Goal: Navigation & Orientation: Find specific page/section

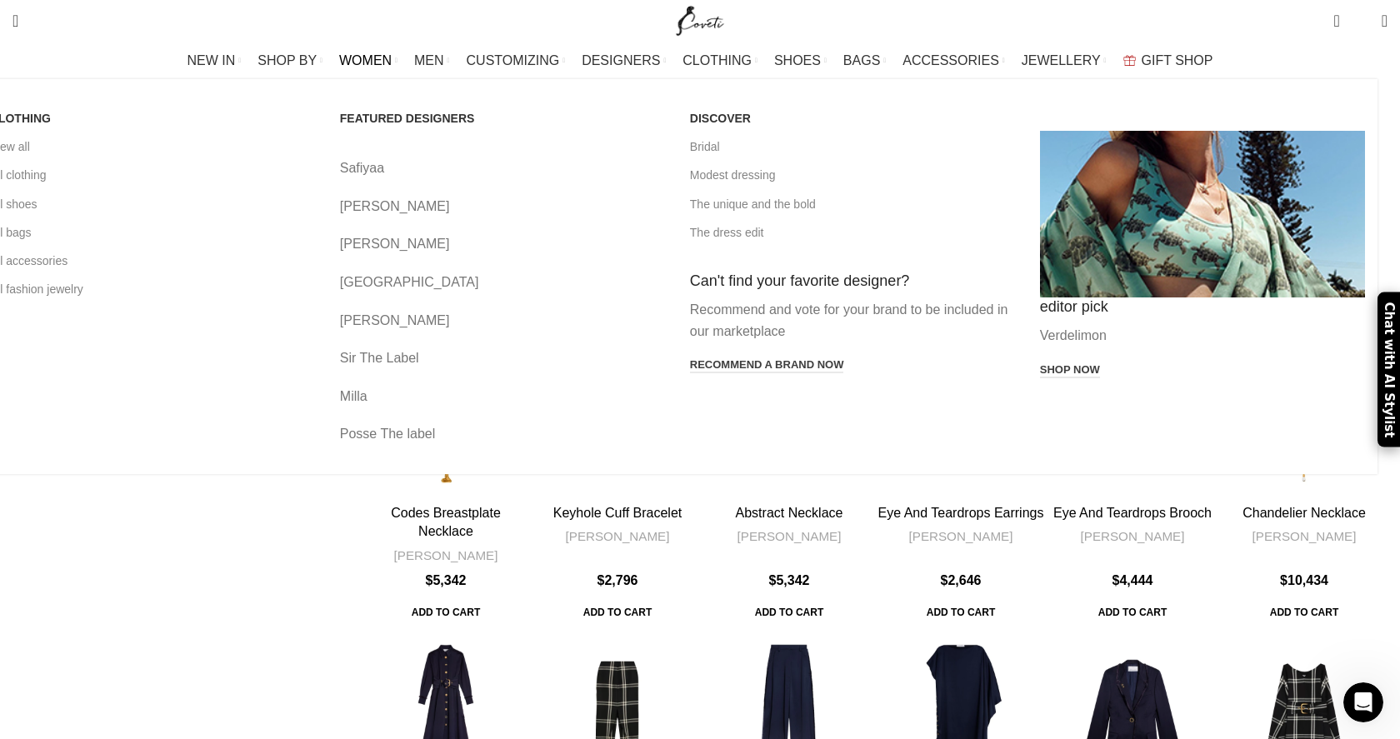
click at [493, 233] on link "[PERSON_NAME]" at bounding box center [502, 244] width 325 height 22
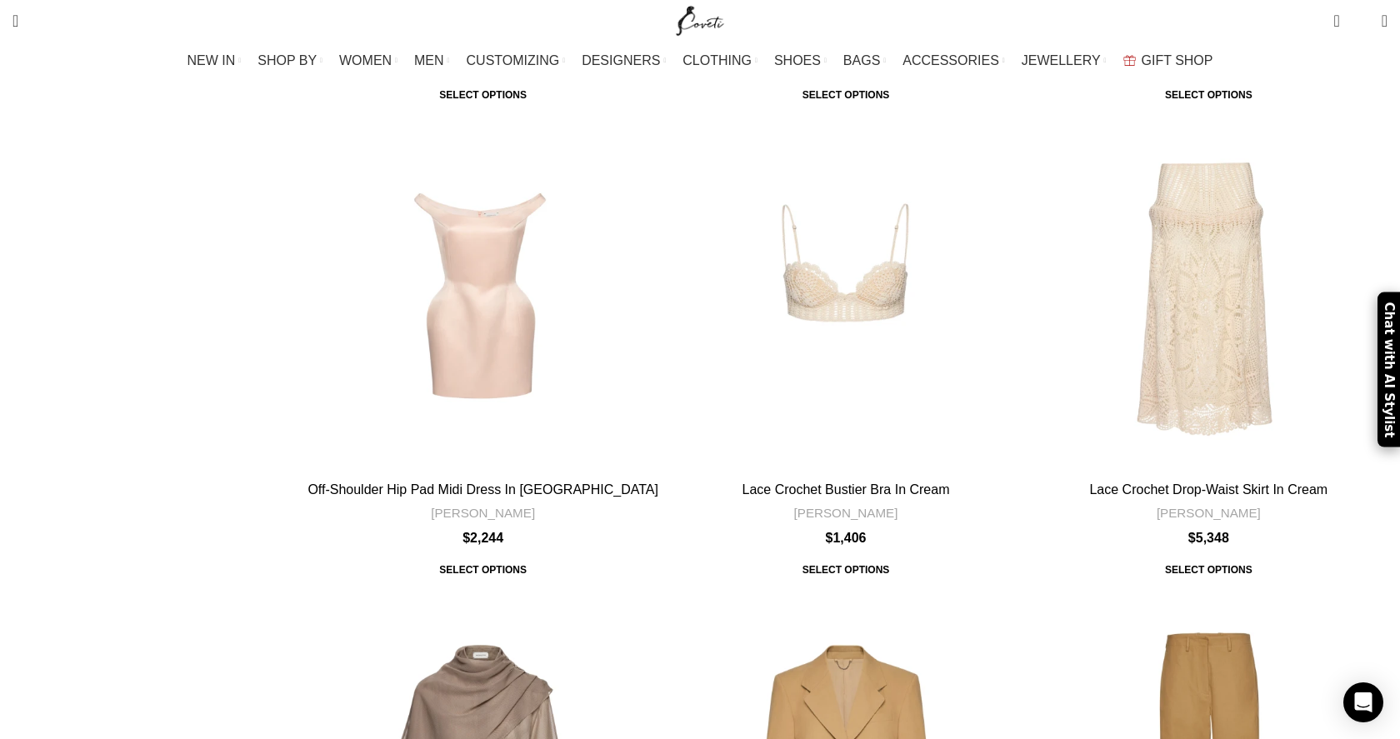
scroll to position [858, 0]
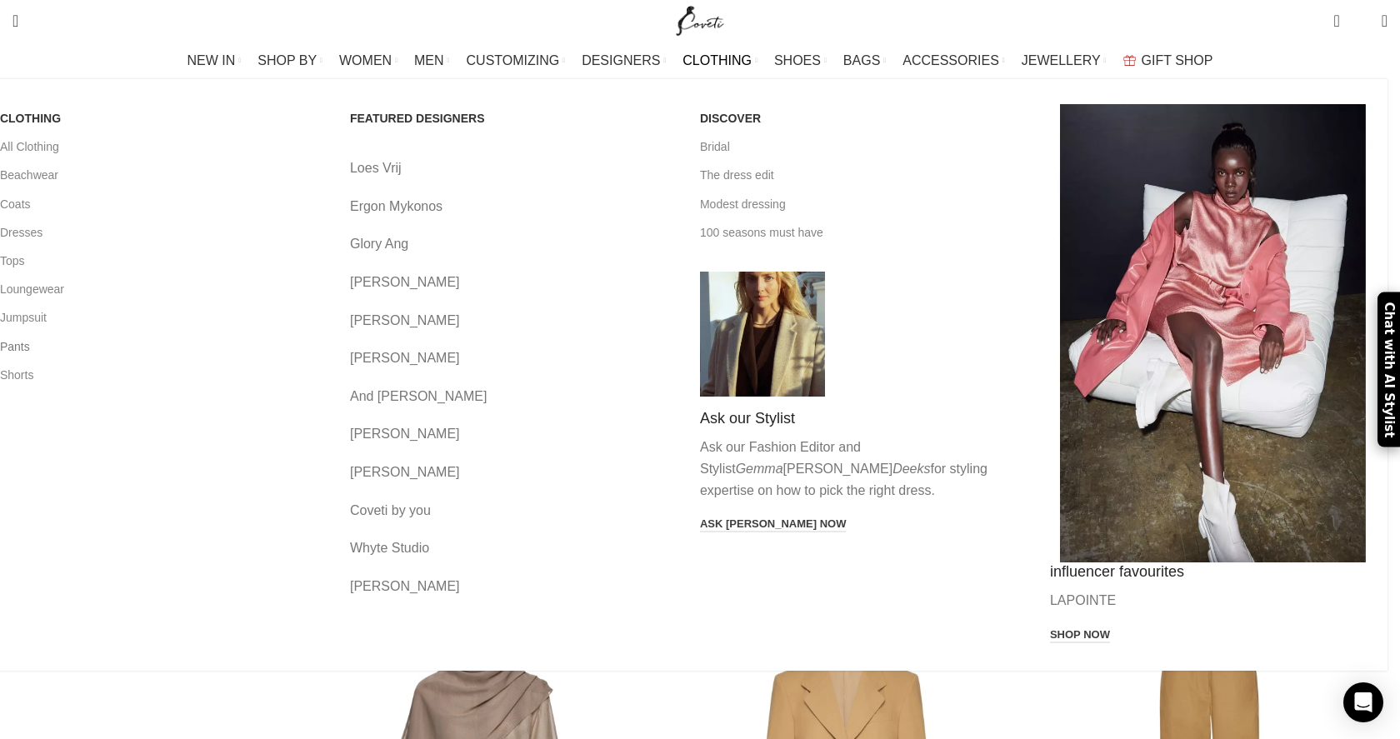
click at [212, 354] on link "Pants" at bounding box center [162, 347] width 325 height 28
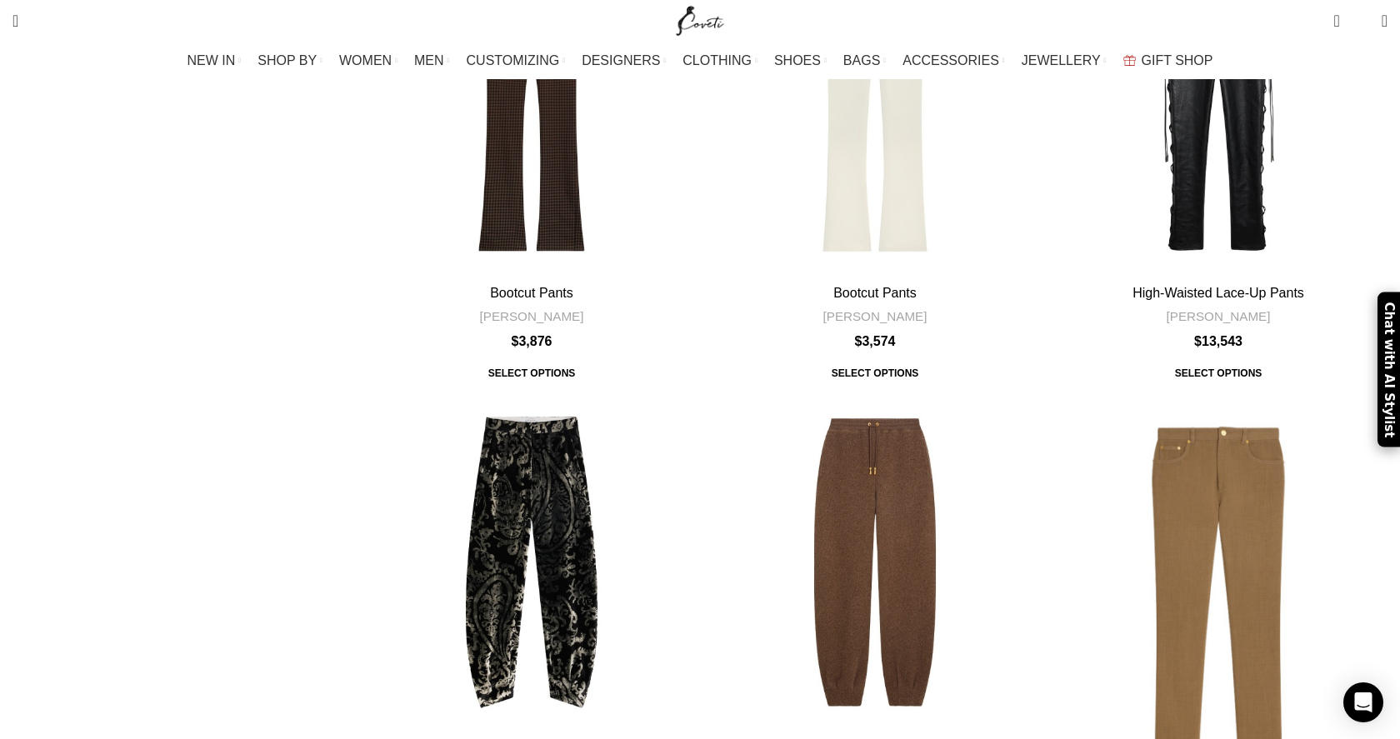
scroll to position [6257, 0]
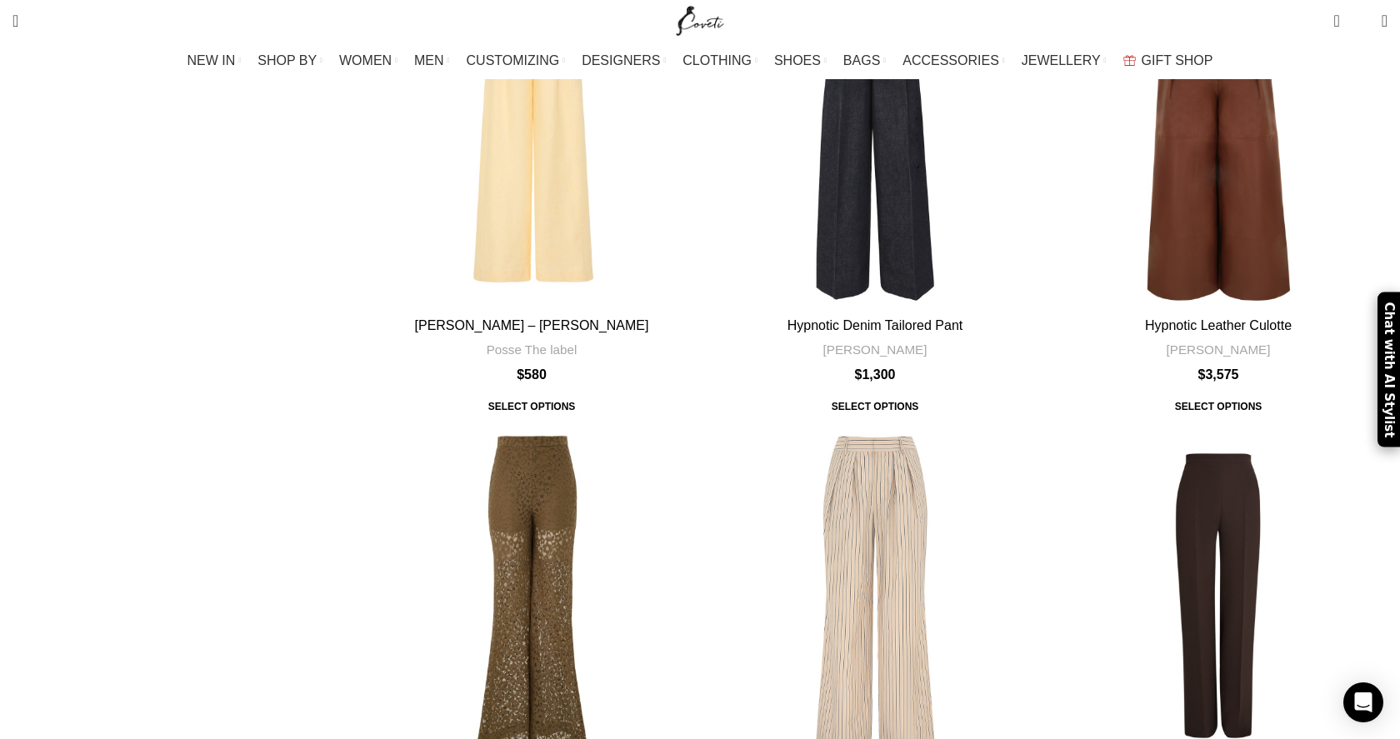
scroll to position [5560, 0]
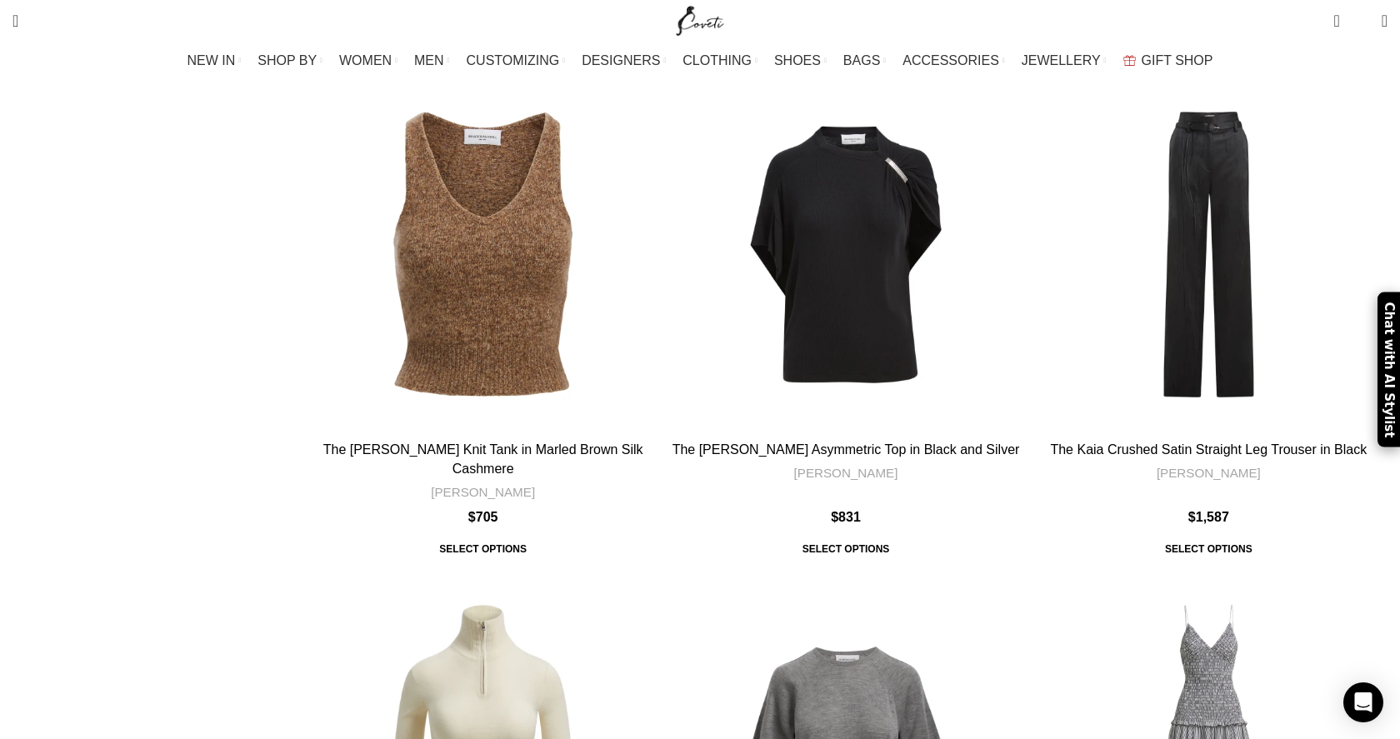
scroll to position [3051, 0]
